Goal: Information Seeking & Learning: Learn about a topic

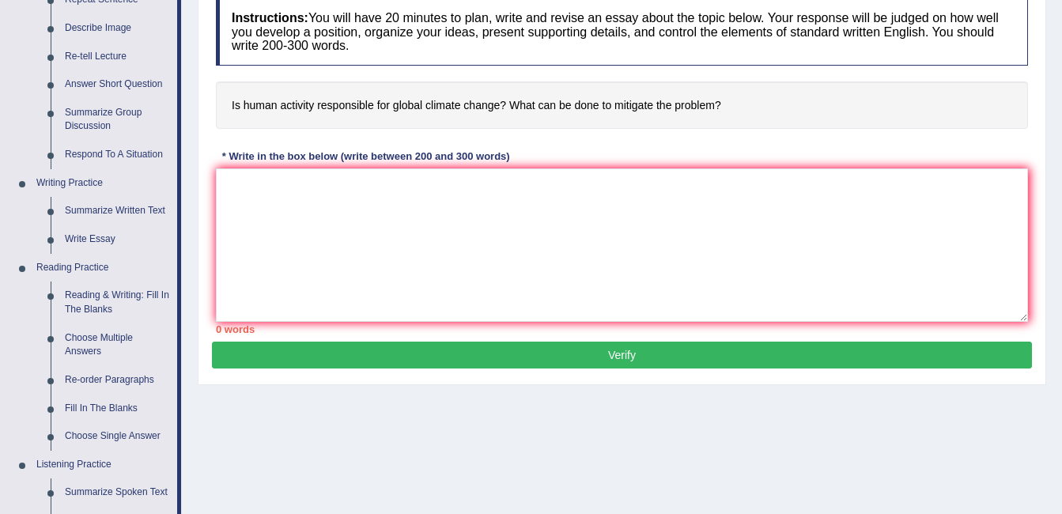
scroll to position [208, 0]
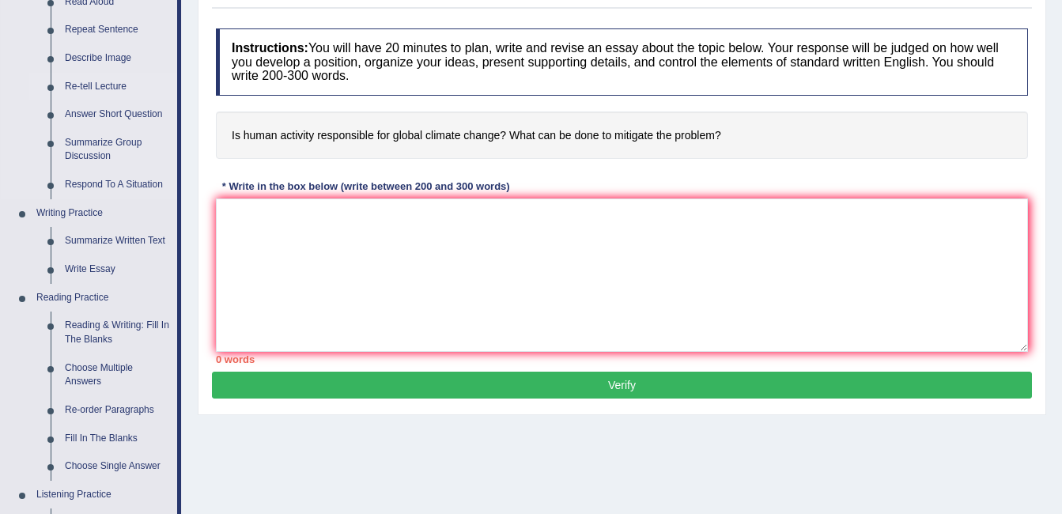
click at [89, 94] on link "Re-tell Lecture" at bounding box center [117, 87] width 119 height 28
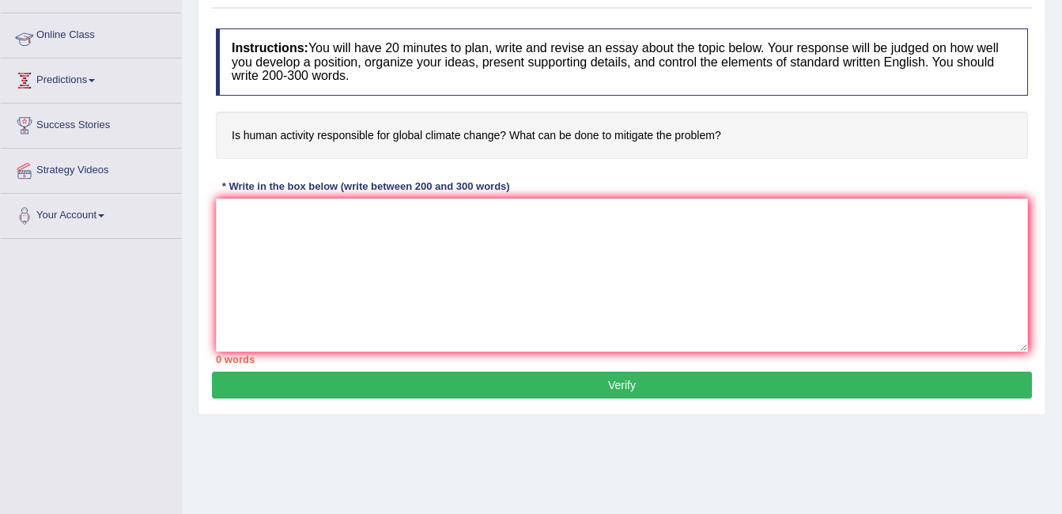
scroll to position [316, 0]
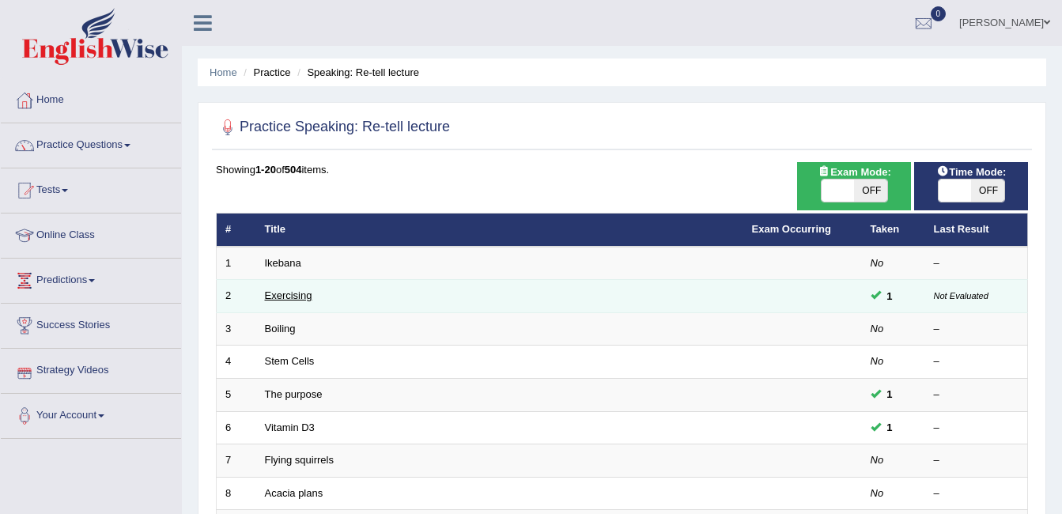
click at [300, 292] on link "Exercising" at bounding box center [288, 295] width 47 height 12
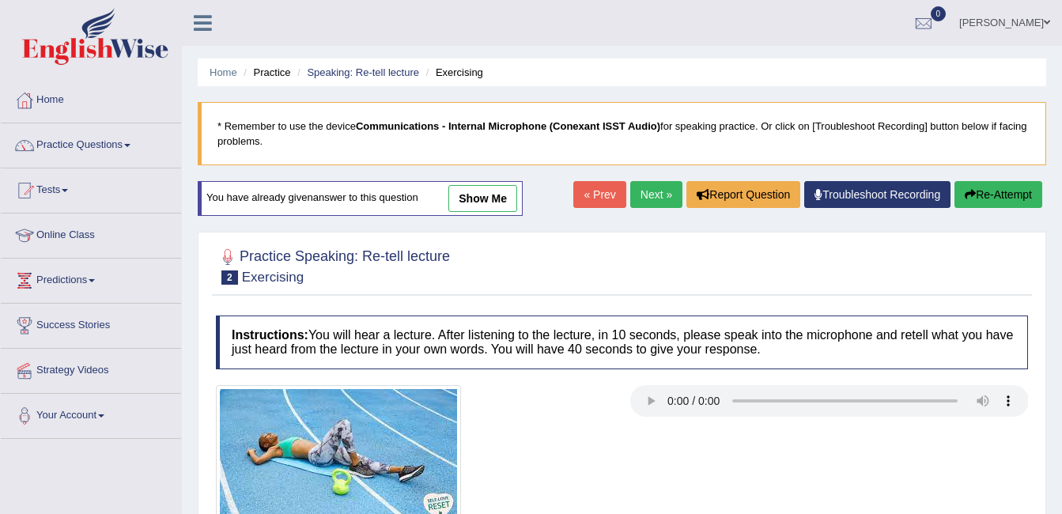
click at [499, 284] on div at bounding box center [622, 265] width 812 height 48
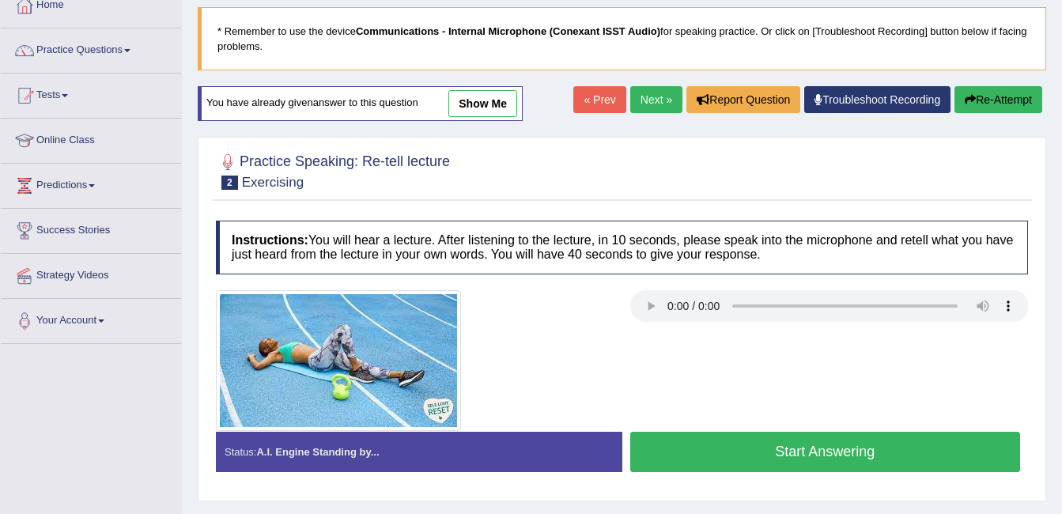
scroll to position [126, 0]
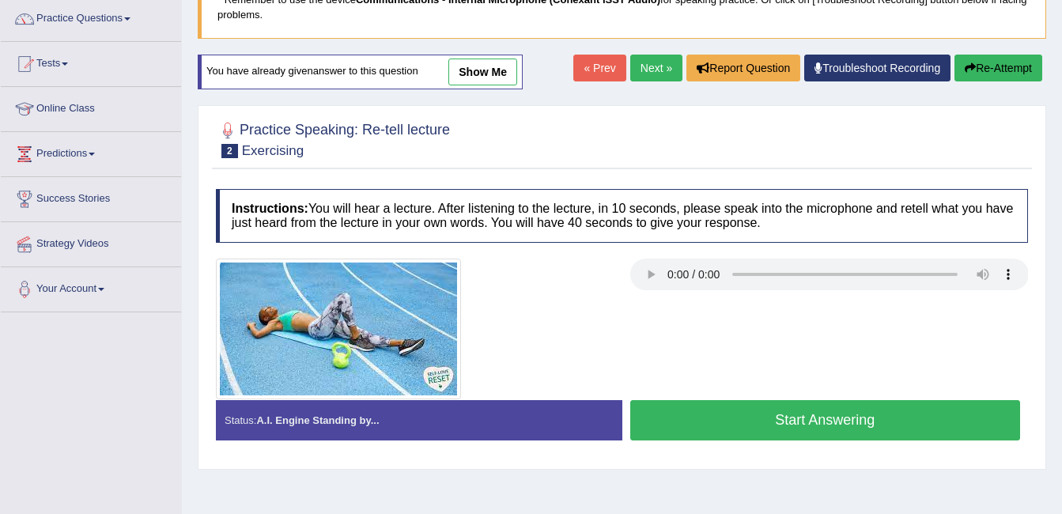
click at [494, 79] on link "show me" at bounding box center [482, 71] width 69 height 27
click at [487, 78] on div "Home Practice Speaking: Re-tell lecture Exercising * Remember to use the device…" at bounding box center [622, 269] width 880 height 790
click at [477, 65] on div "Home Practice Speaking: Re-tell lecture Exercising * Remember to use the device…" at bounding box center [622, 269] width 880 height 790
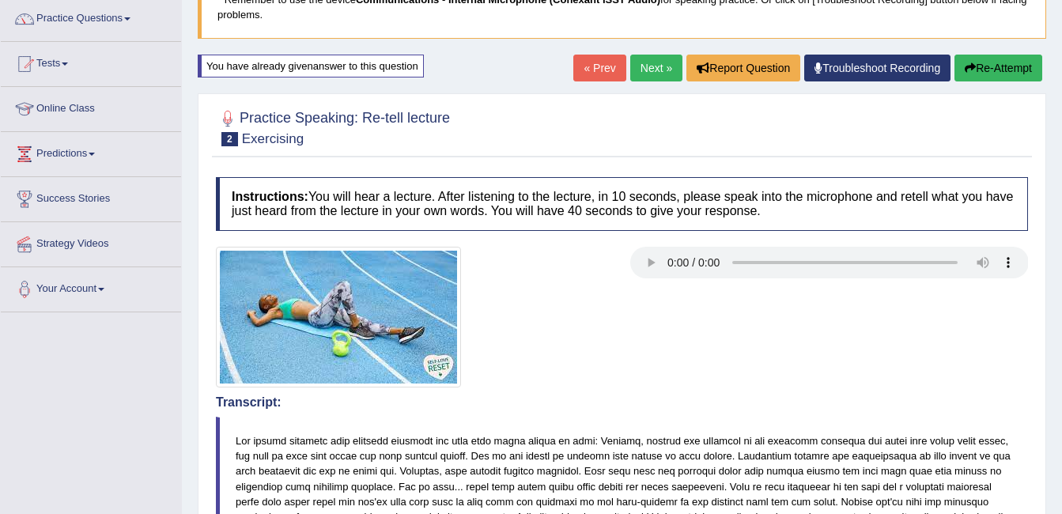
scroll to position [575, 0]
